Goal: Obtain resource: Obtain resource

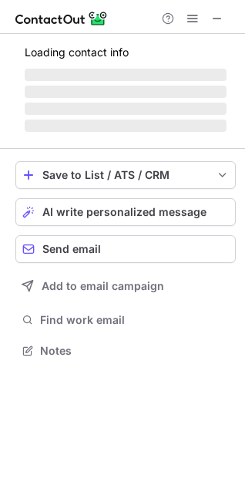
scroll to position [374, 245]
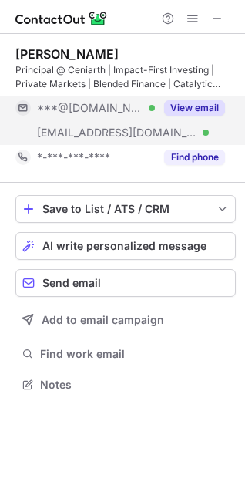
click at [207, 109] on button "View email" at bounding box center [194, 107] width 61 height 15
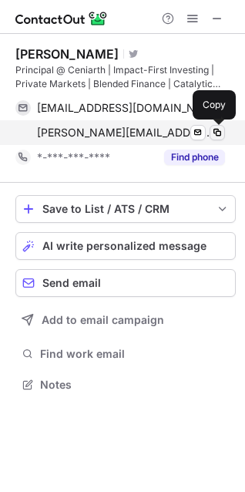
click at [212, 135] on span at bounding box center [217, 132] width 12 height 12
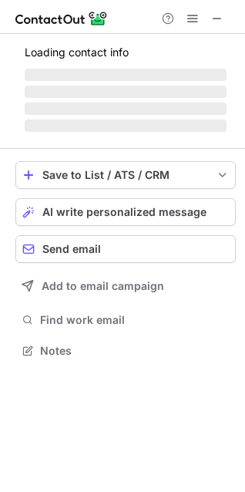
scroll to position [360, 245]
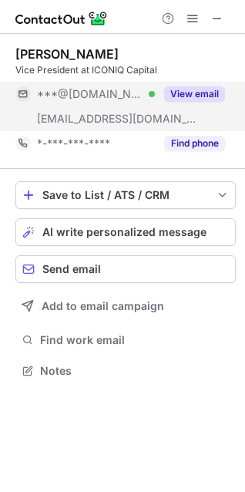
click at [201, 92] on button "View email" at bounding box center [194, 93] width 61 height 15
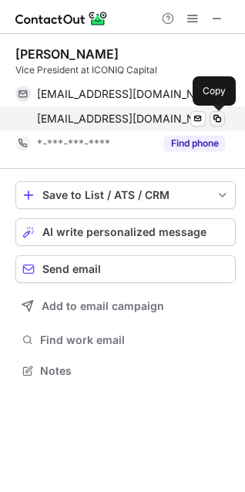
click at [218, 122] on span at bounding box center [217, 119] width 12 height 12
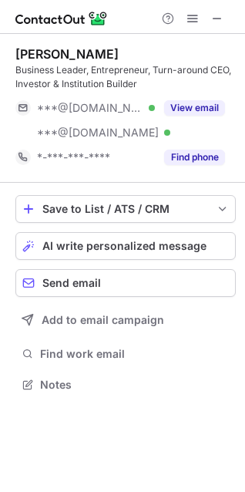
scroll to position [374, 245]
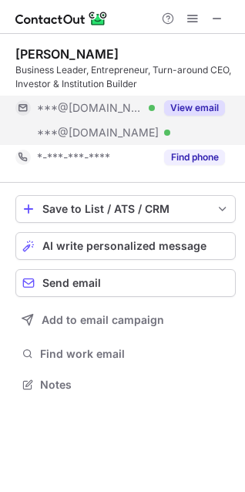
click at [169, 106] on button "View email" at bounding box center [194, 107] width 61 height 15
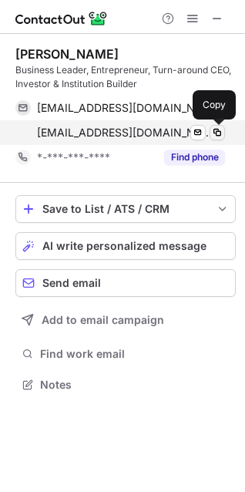
click at [217, 131] on span at bounding box center [217, 132] width 12 height 12
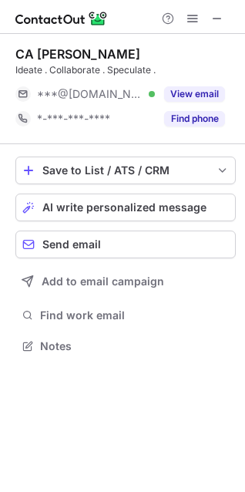
scroll to position [335, 245]
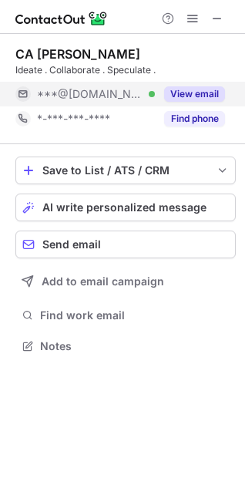
click at [209, 94] on button "View email" at bounding box center [194, 93] width 61 height 15
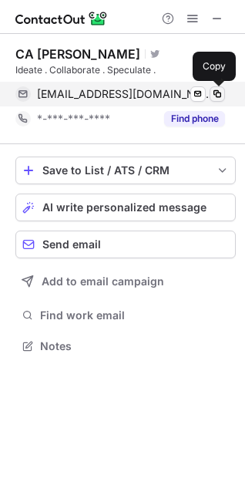
click at [213, 93] on span at bounding box center [217, 94] width 12 height 12
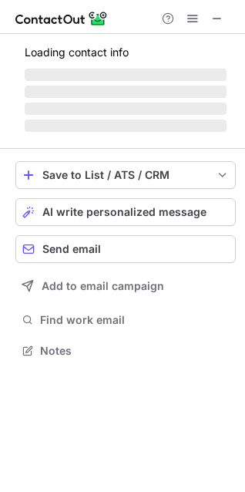
scroll to position [360, 245]
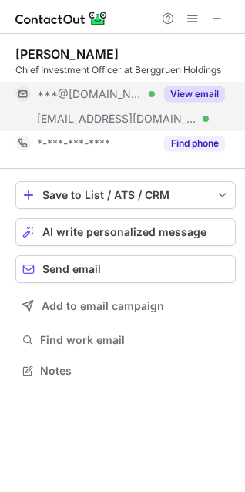
click at [205, 93] on button "View email" at bounding box center [194, 93] width 61 height 15
